Goal: Entertainment & Leisure: Browse casually

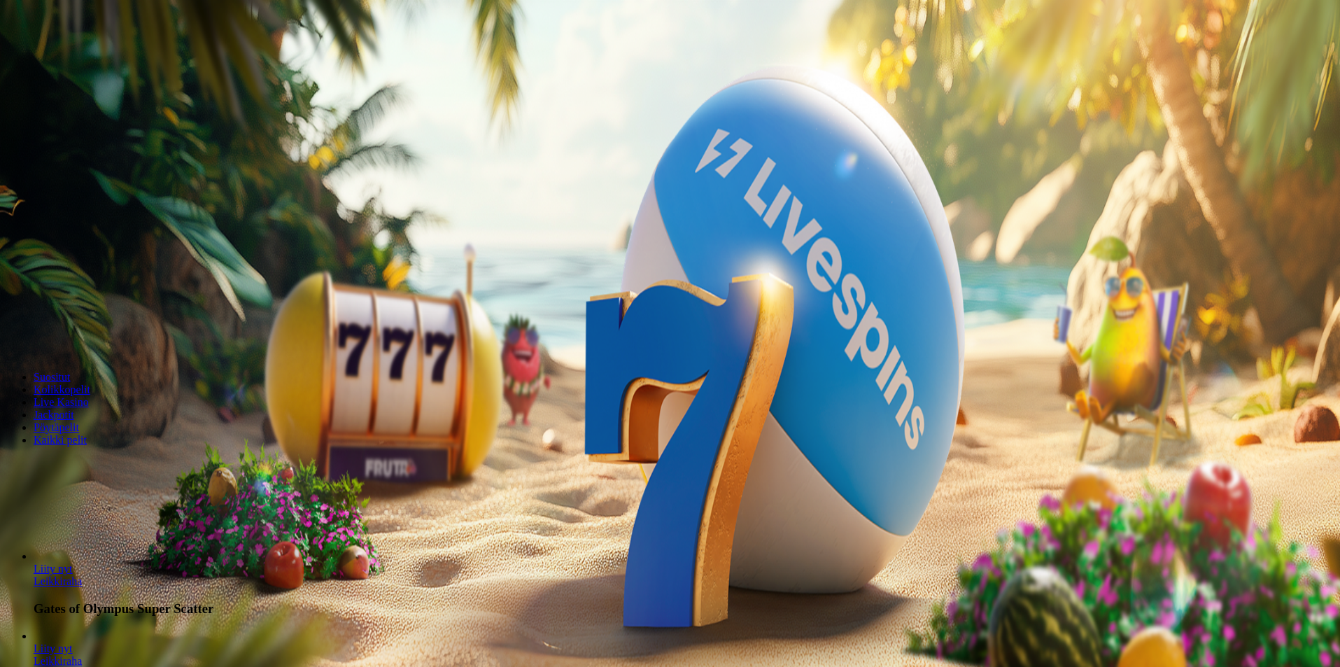
click at [80, 56] on span "Kirjaudu" at bounding box center [97, 50] width 34 height 10
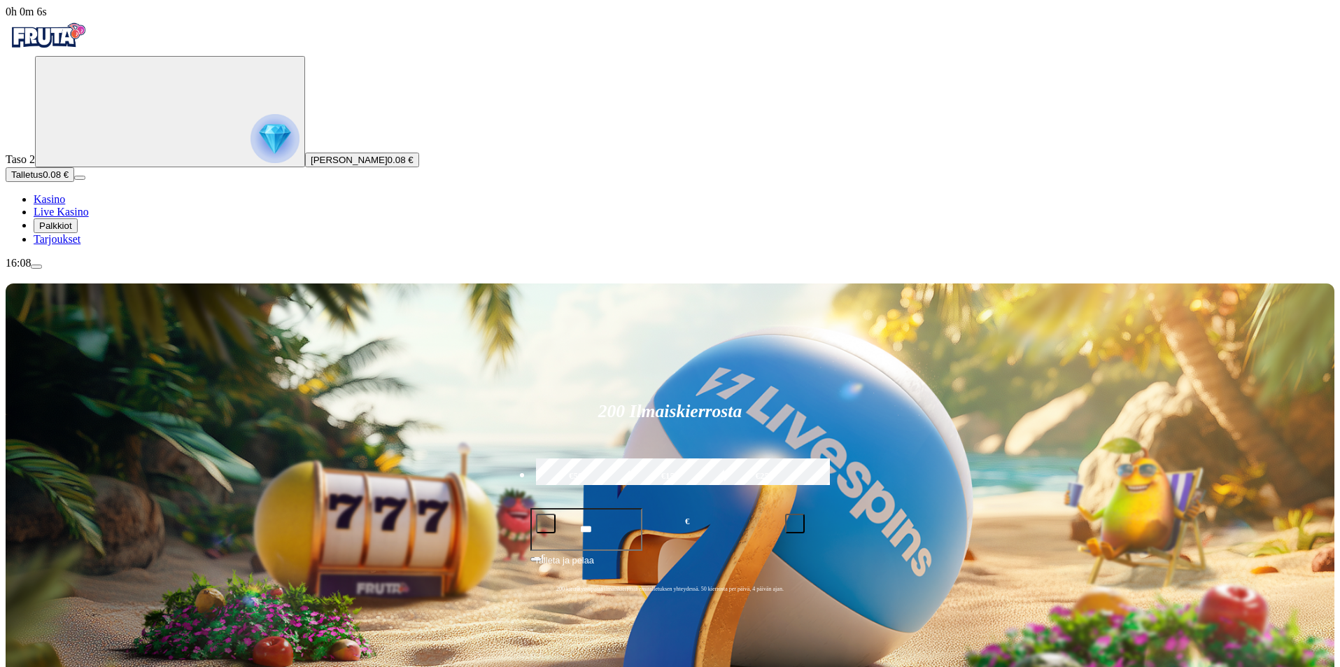
click at [36, 267] on span "menu icon" at bounding box center [36, 267] width 0 height 0
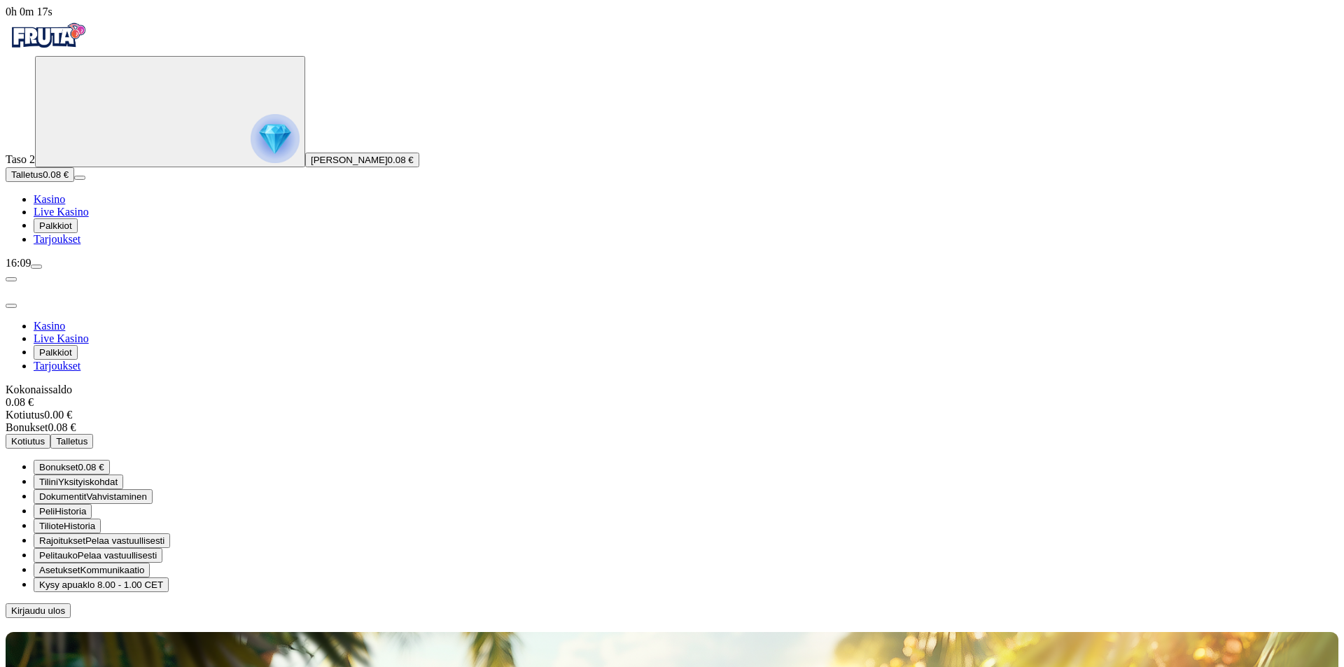
click at [72, 231] on span "Palkkiot" at bounding box center [55, 225] width 33 height 10
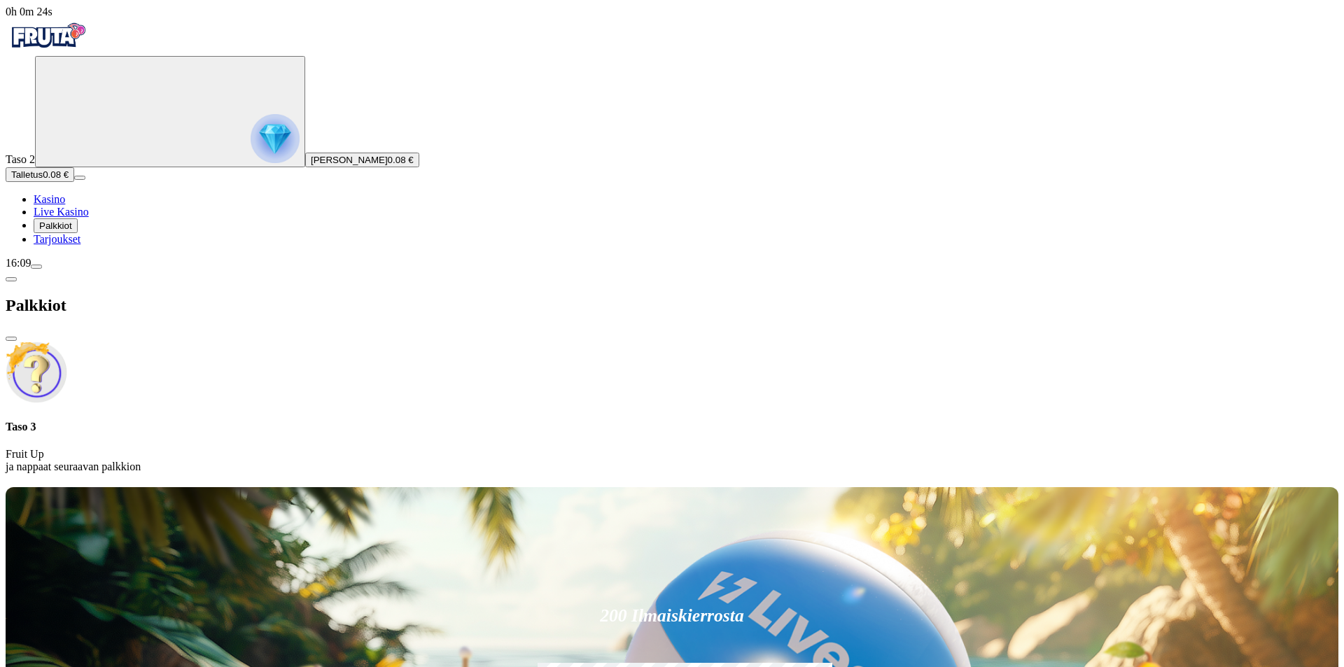
click at [11, 339] on span "close icon" at bounding box center [11, 339] width 0 height 0
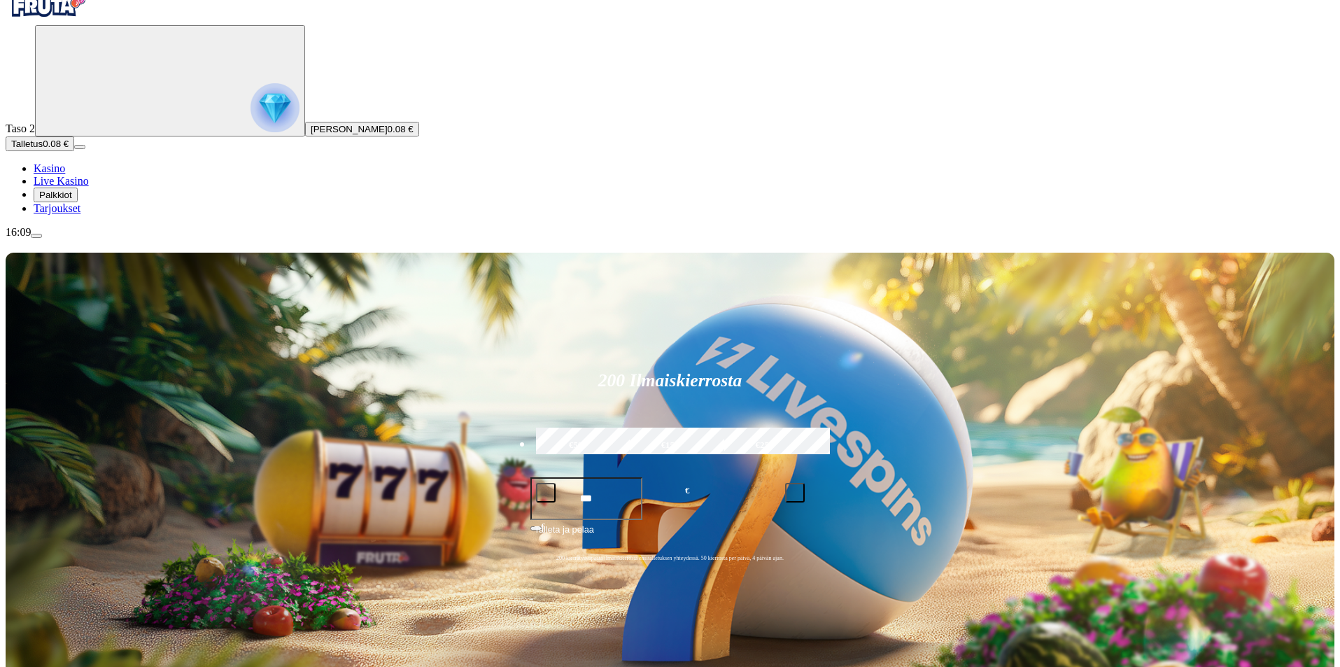
scroll to position [210, 0]
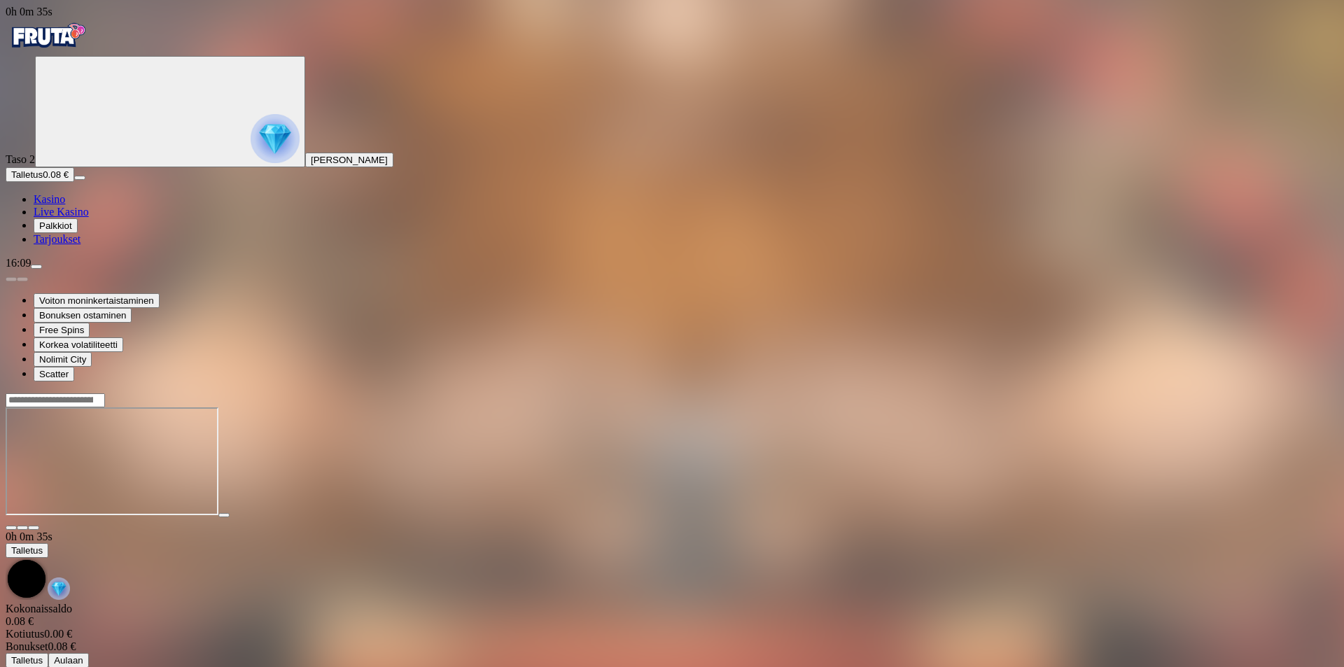
click at [90, 39] on img "Primary" at bounding box center [48, 35] width 84 height 35
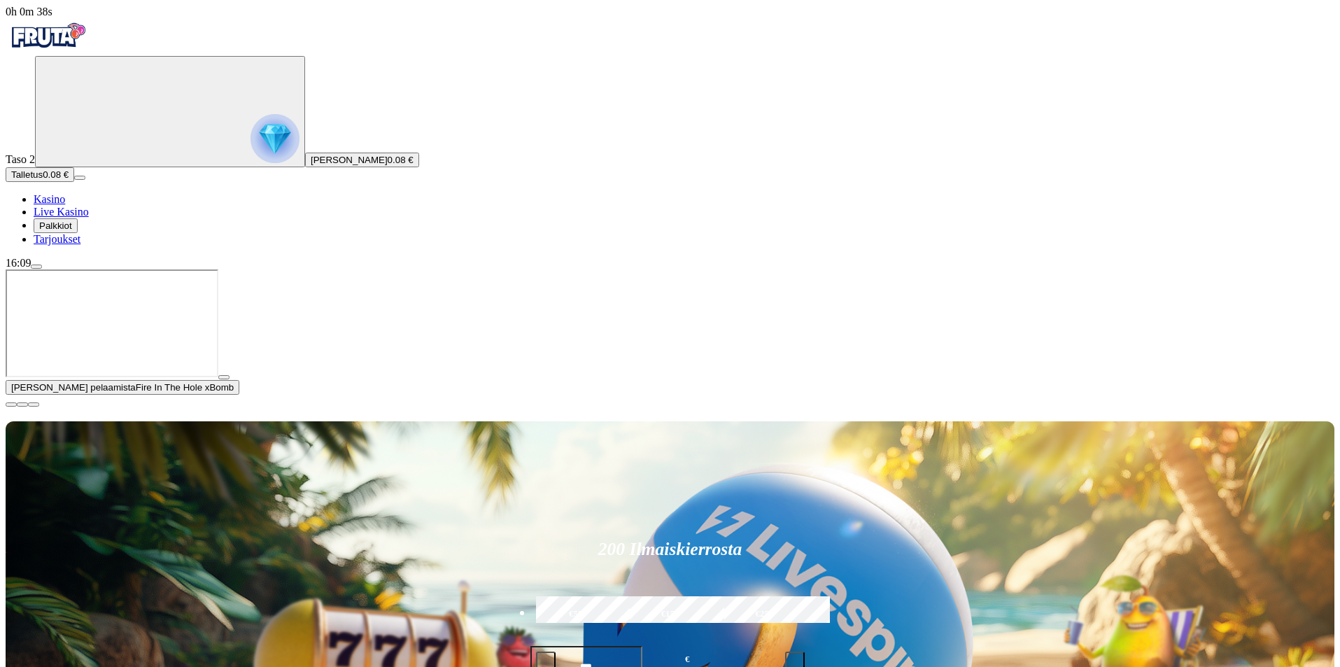
click at [17, 407] on button "button" at bounding box center [11, 404] width 11 height 4
